Goal: Find specific fact: Find specific fact

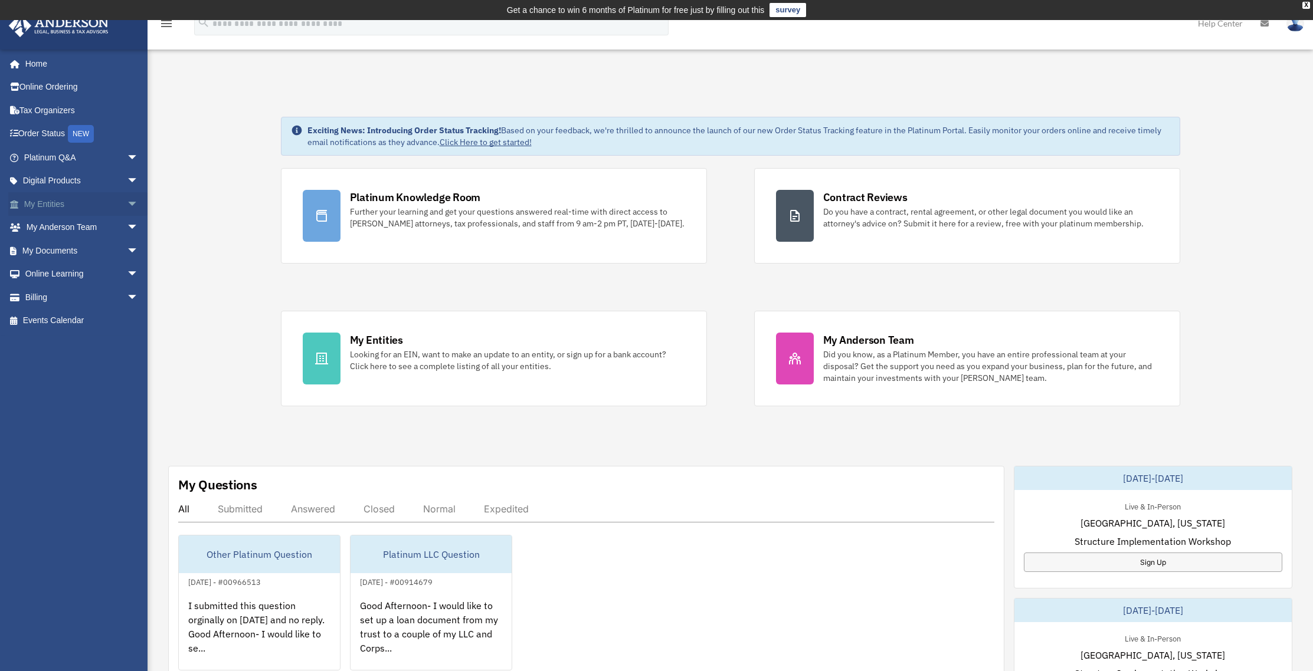
click at [127, 206] on span "arrow_drop_down" at bounding box center [139, 204] width 24 height 24
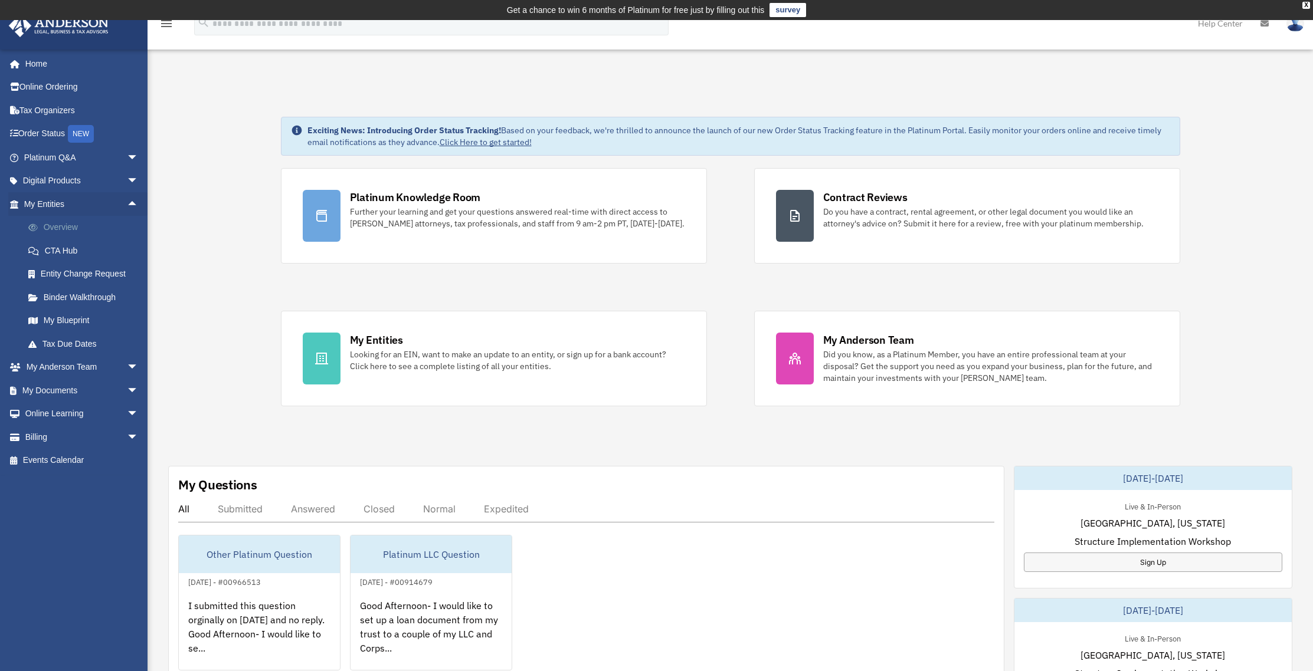
click at [80, 226] on link "Overview" at bounding box center [87, 228] width 140 height 24
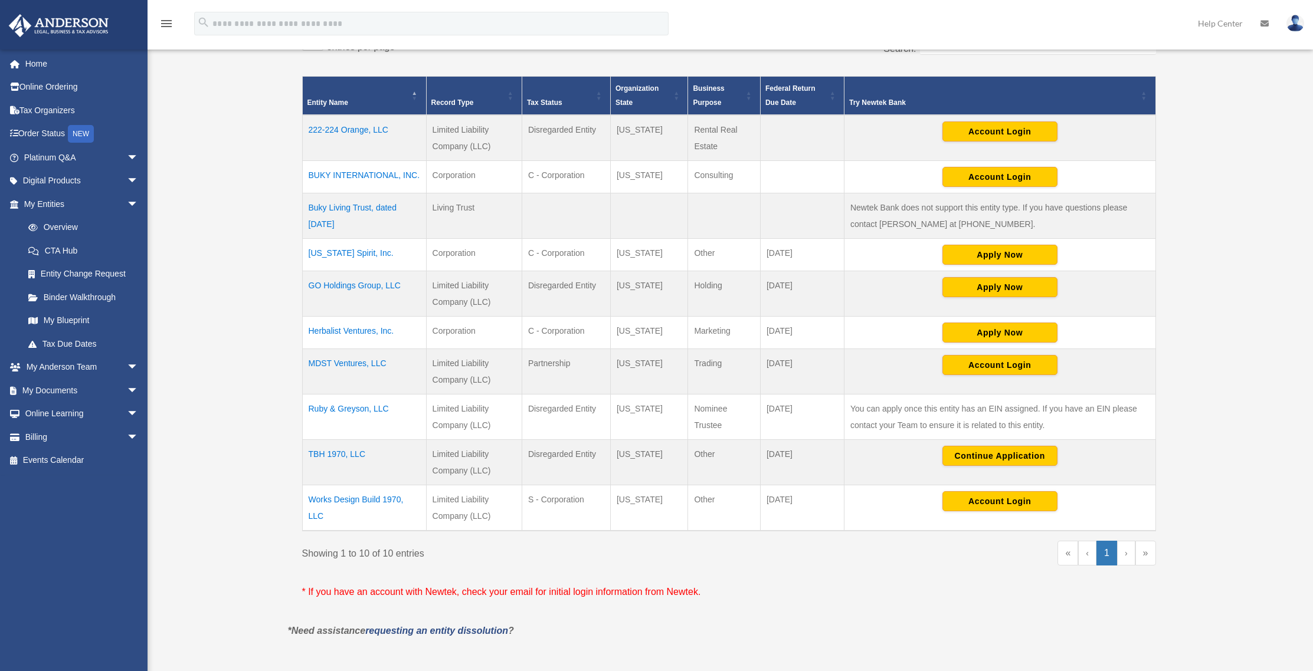
scroll to position [257, 0]
click at [345, 364] on td "MDST Ventures, LLC" at bounding box center [364, 371] width 124 height 45
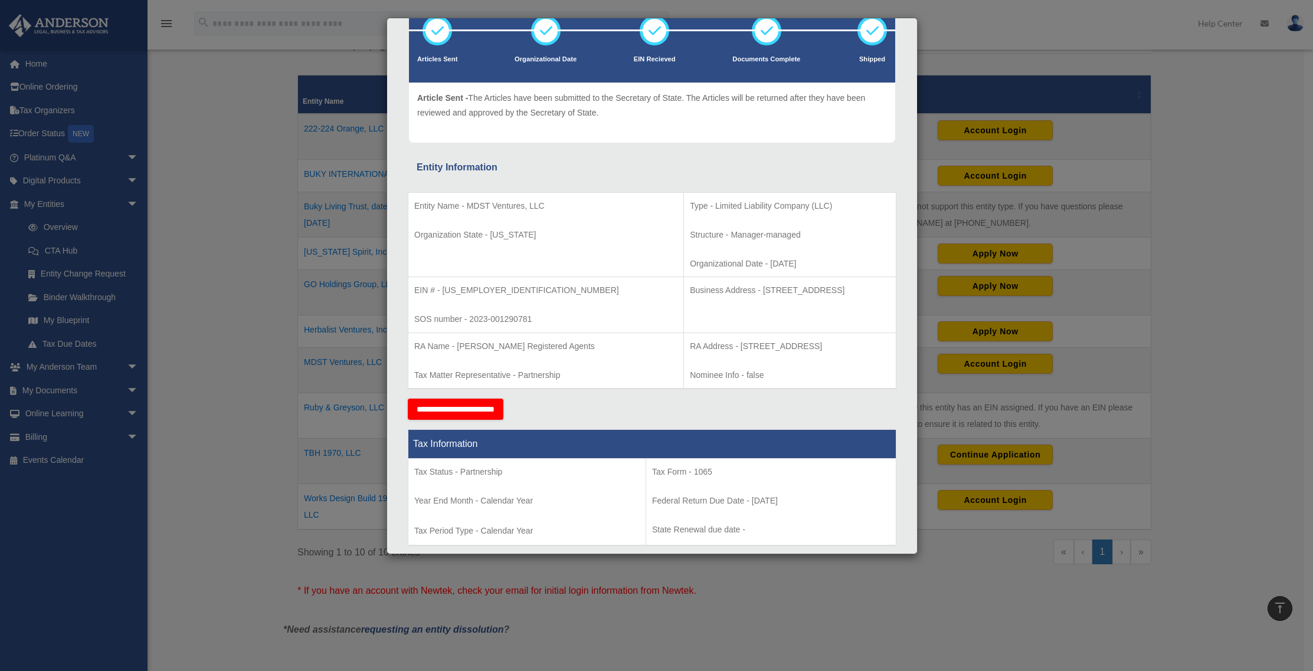
scroll to position [105, 0]
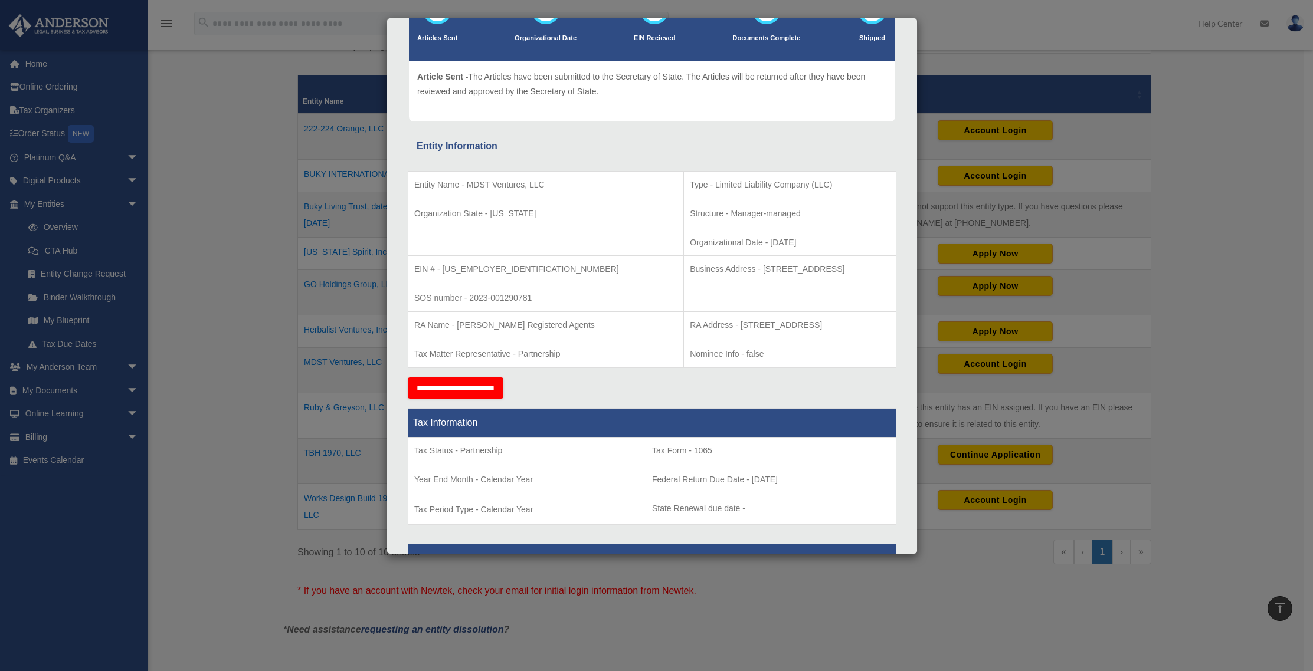
drag, startPoint x: 820, startPoint y: 268, endPoint x: 669, endPoint y: 268, distance: 150.5
click at [690, 269] on p "Business Address - [STREET_ADDRESS]" at bounding box center [790, 269] width 200 height 15
copy p "[STREET_ADDRESS]"
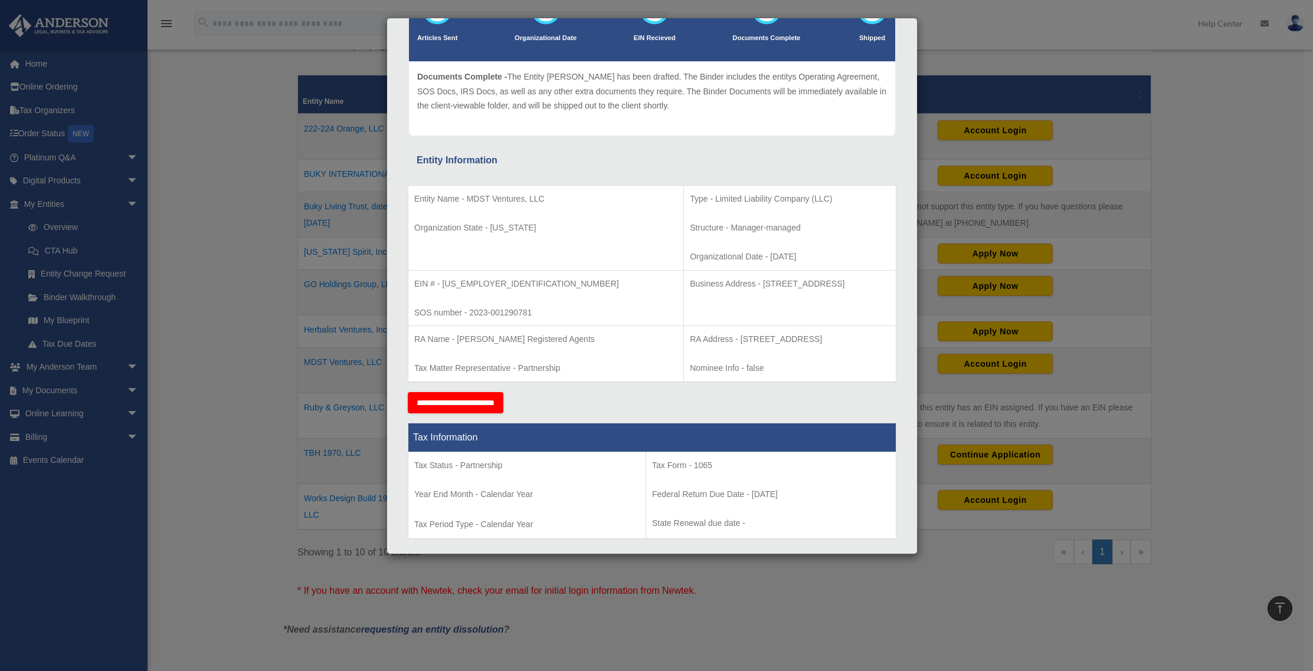
click at [703, 285] on p "Business Address - [STREET_ADDRESS]" at bounding box center [790, 284] width 200 height 15
drag, startPoint x: 818, startPoint y: 284, endPoint x: 669, endPoint y: 287, distance: 148.7
click at [690, 287] on p "Business Address - [STREET_ADDRESS]" at bounding box center [790, 284] width 200 height 15
copy p "[STREET_ADDRESS]"
